Goal: Task Accomplishment & Management: Use online tool/utility

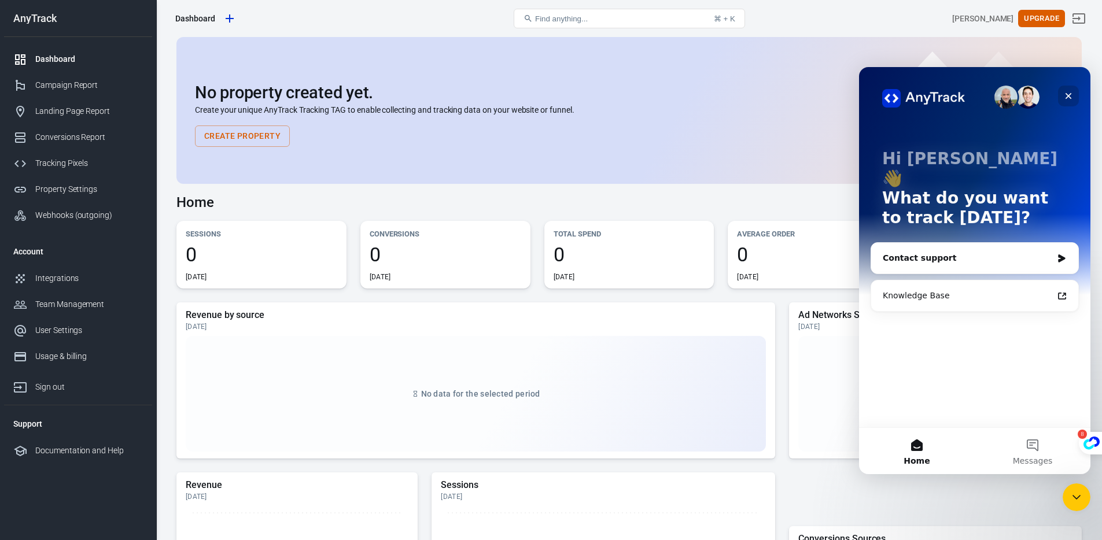
click at [1070, 95] on icon "Close" at bounding box center [1068, 95] width 9 height 9
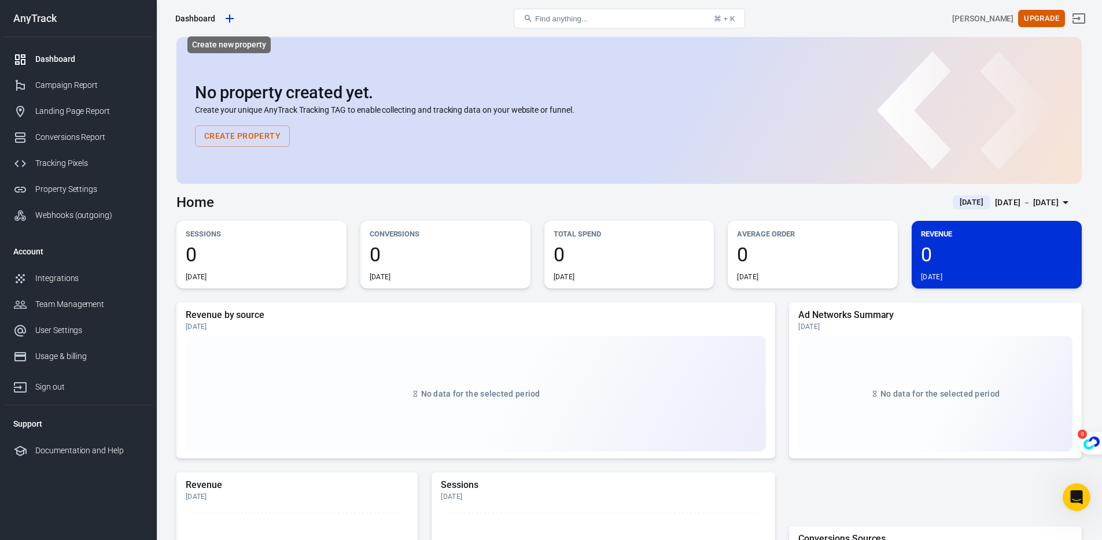
click at [199, 14] on div "Dashboard" at bounding box center [195, 19] width 40 height 12
click at [196, 24] on div "Dashboard" at bounding box center [195, 19] width 40 height 12
click at [237, 20] on link "Create new property" at bounding box center [230, 19] width 20 height 20
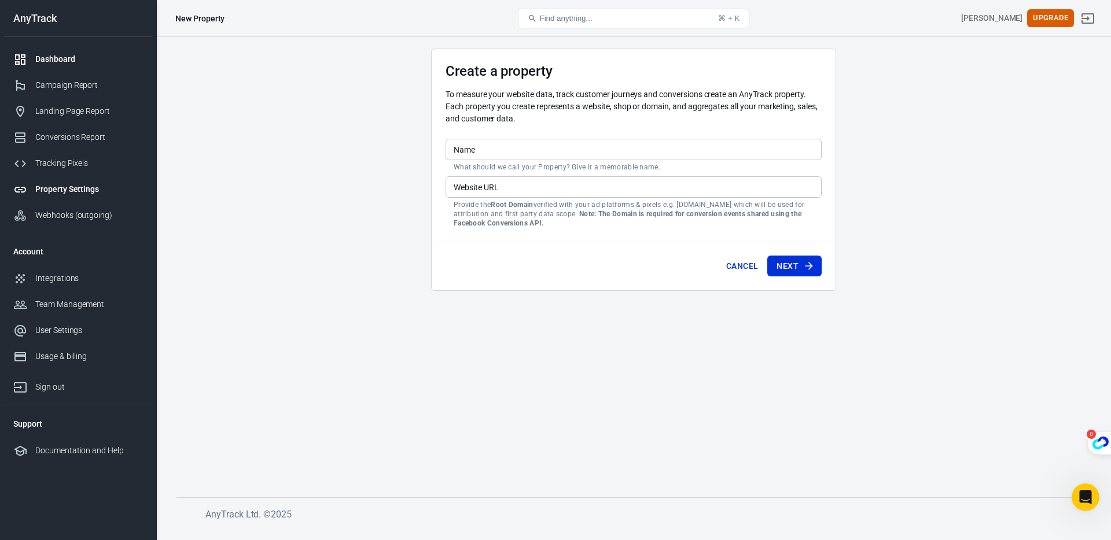
click at [66, 46] on div "Dashboard Campaign Report Landing Page Report Conversions Report Tracking Pixel…" at bounding box center [78, 137] width 148 height 201
click at [67, 56] on div "Dashboard" at bounding box center [89, 59] width 108 height 12
